Goal: Task Accomplishment & Management: Manage account settings

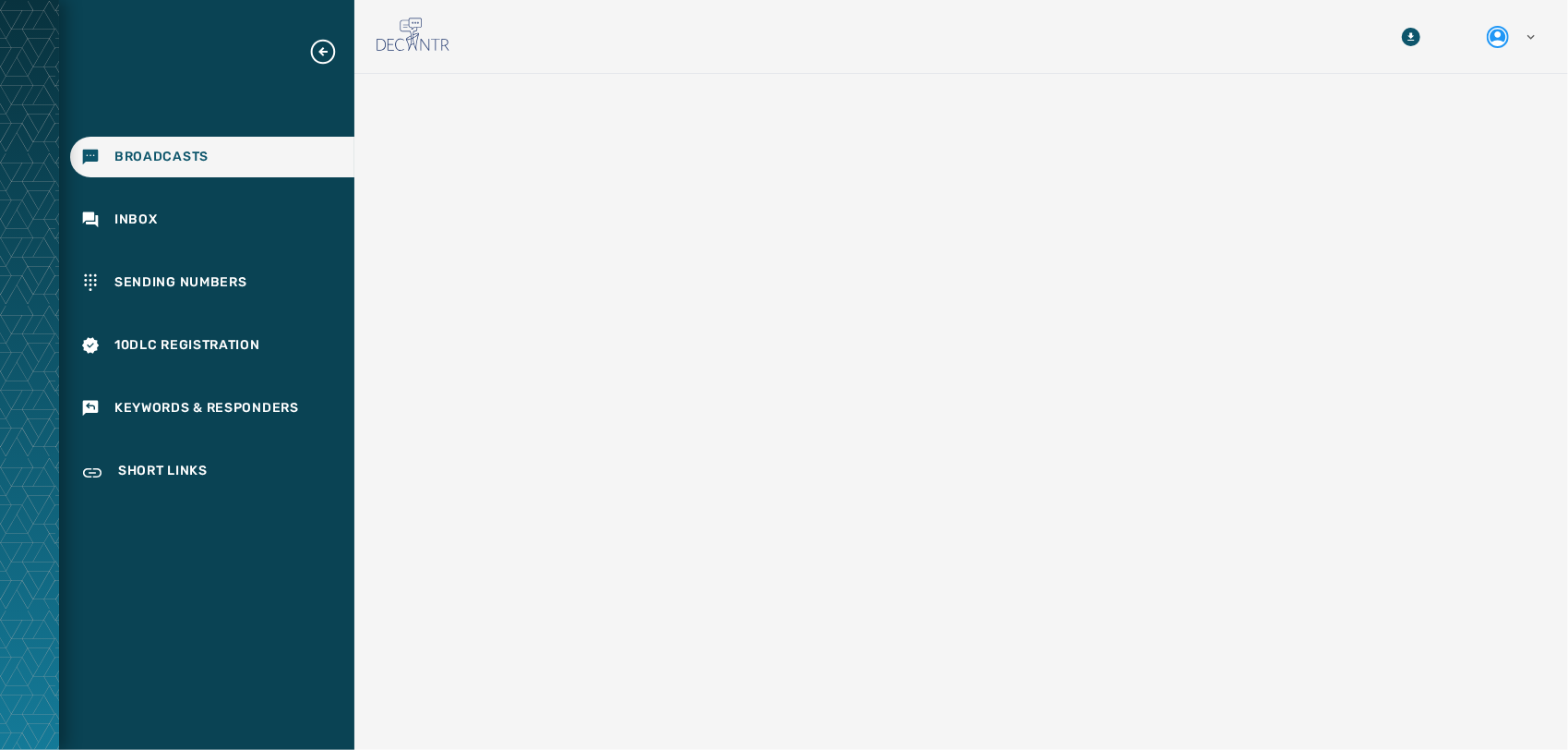
click at [962, 259] on div at bounding box center [961, 463] width 1155 height 750
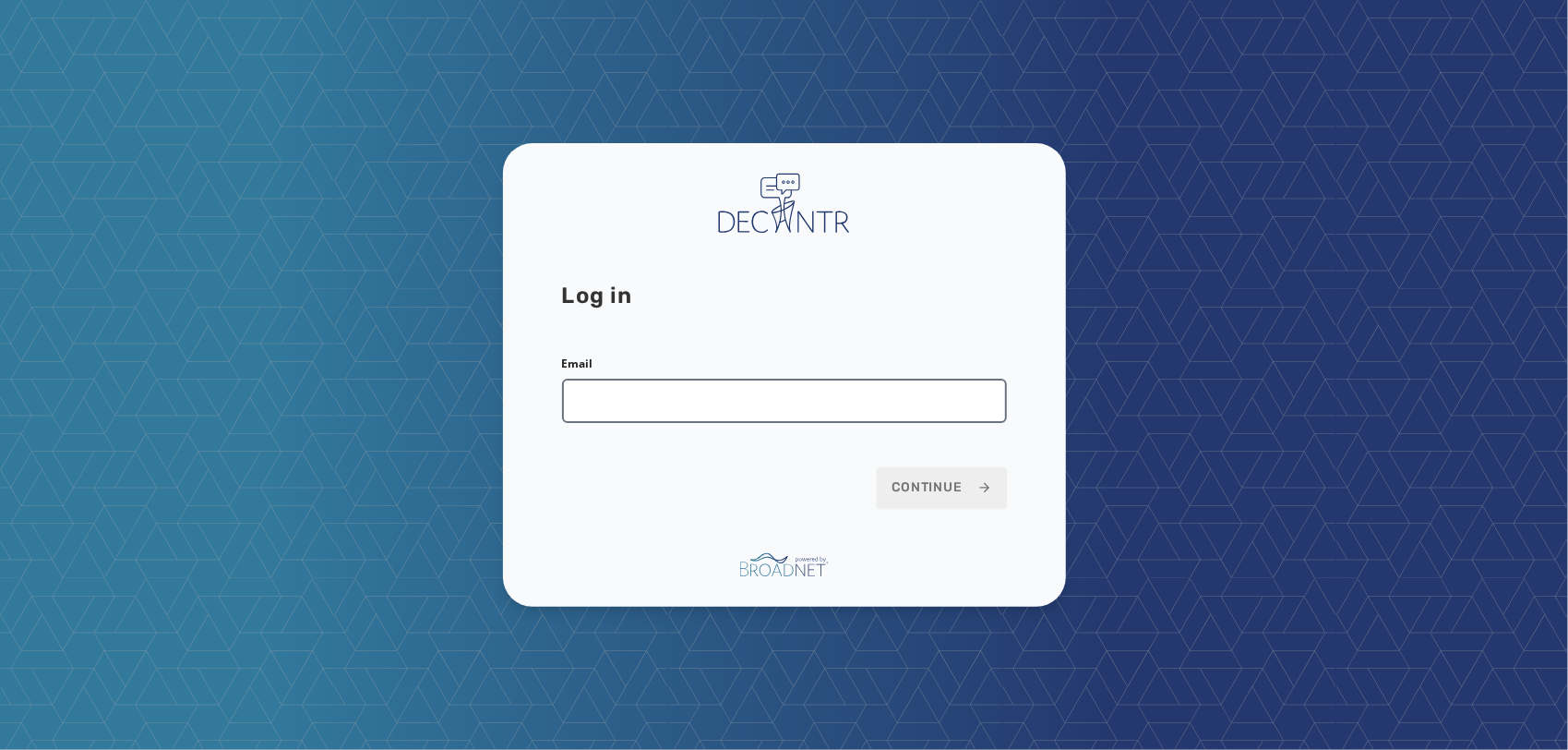
click at [783, 382] on input "Email" at bounding box center [784, 400] width 445 height 44
type input "**********"
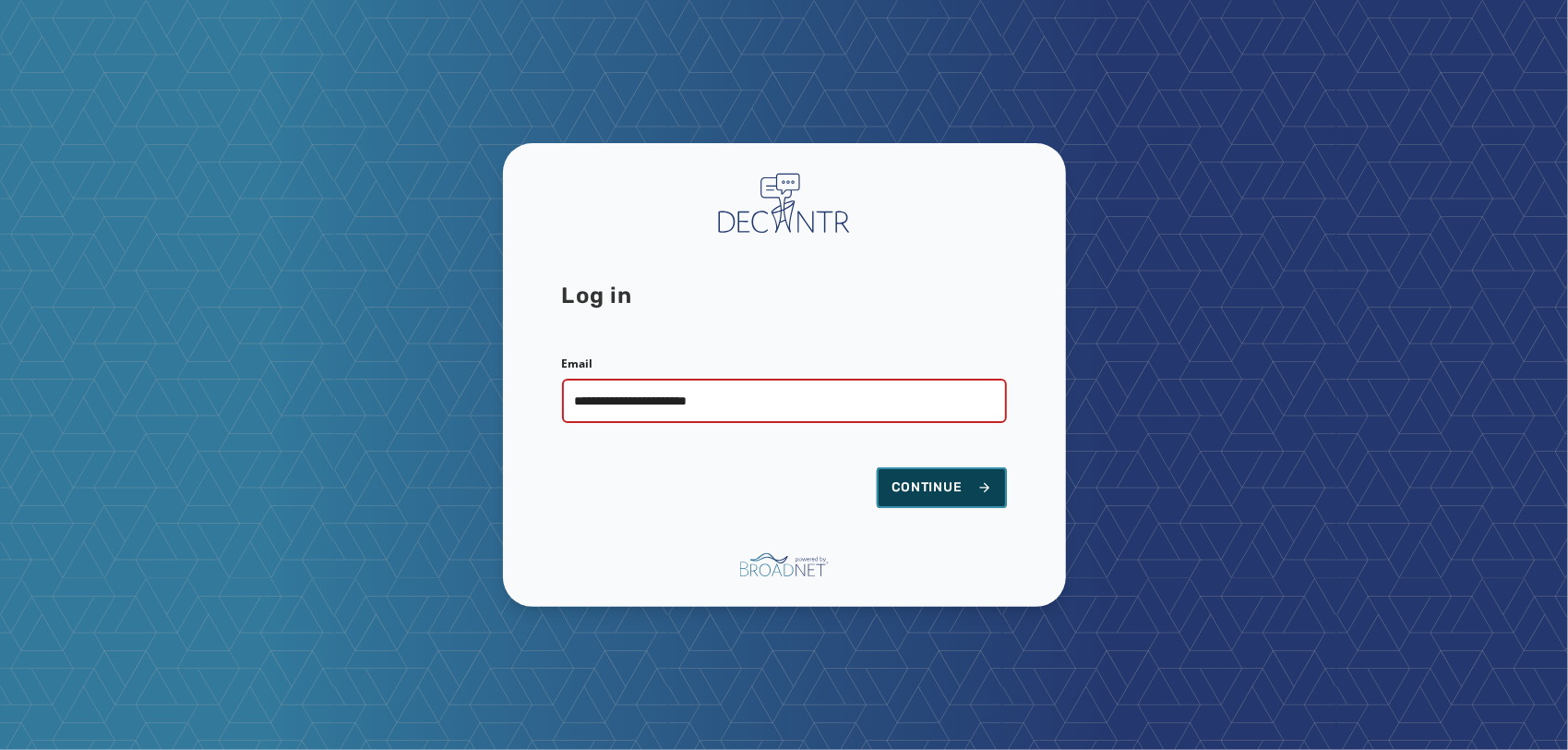
click at [928, 482] on span "Continue" at bounding box center [942, 488] width 101 height 19
